Goal: Navigation & Orientation: Go to known website

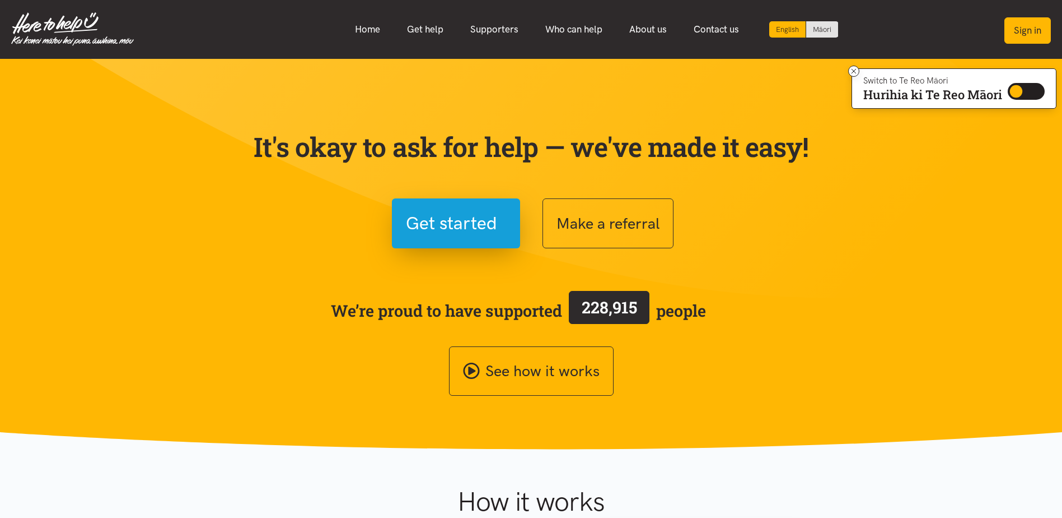
click at [1029, 33] on button "Sign in" at bounding box center [1028, 30] width 46 height 26
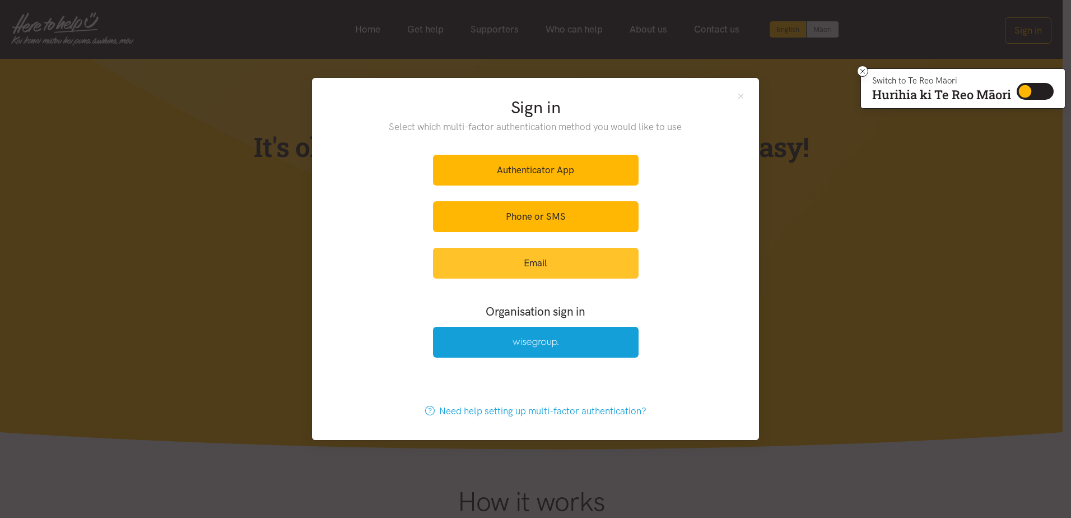
click at [525, 264] on link "Email" at bounding box center [536, 263] width 206 height 31
click at [532, 259] on link "Email" at bounding box center [536, 263] width 206 height 31
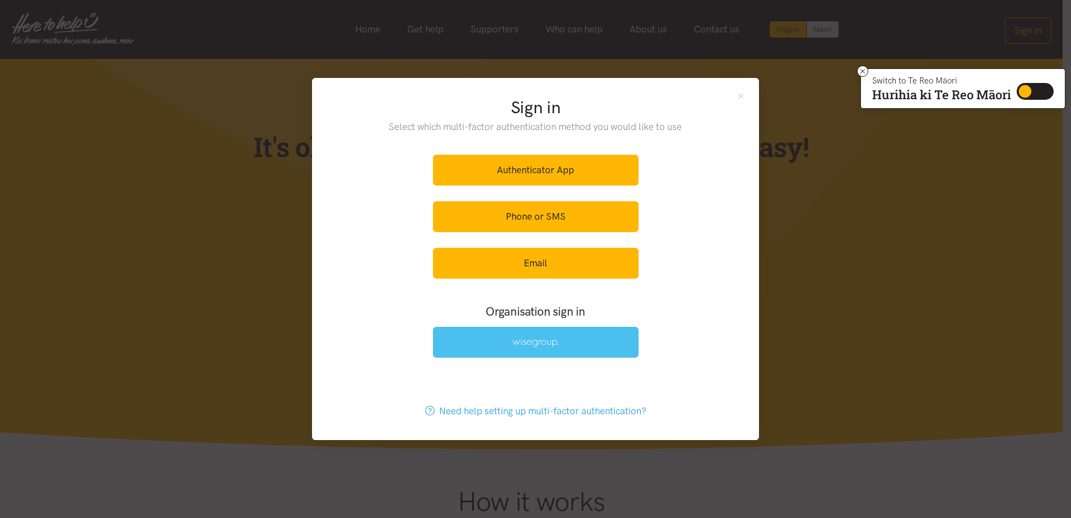
click at [552, 342] on img at bounding box center [535, 343] width 46 height 10
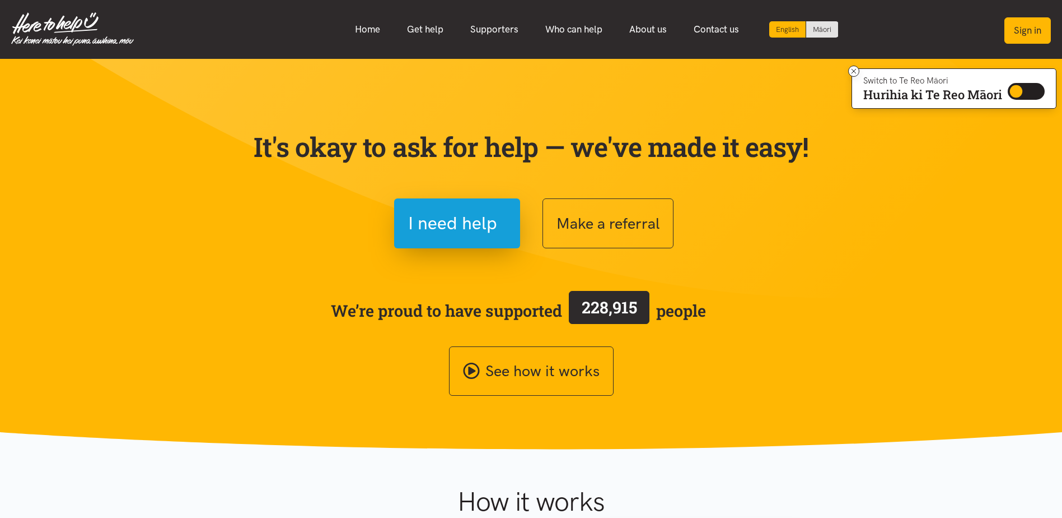
click at [1024, 32] on button "Sign in" at bounding box center [1028, 30] width 46 height 26
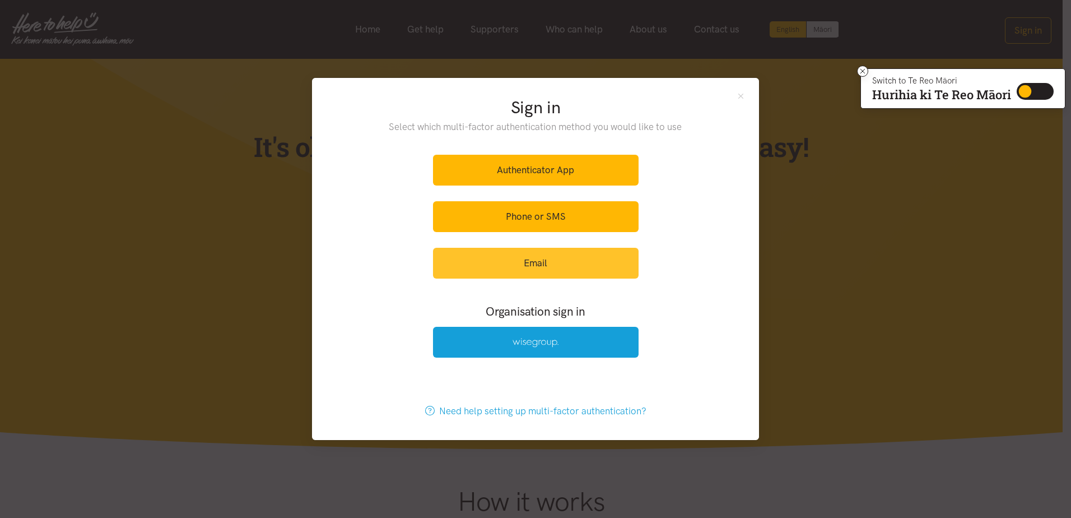
click at [537, 259] on link "Email" at bounding box center [536, 263] width 206 height 31
